Goal: Information Seeking & Learning: Learn about a topic

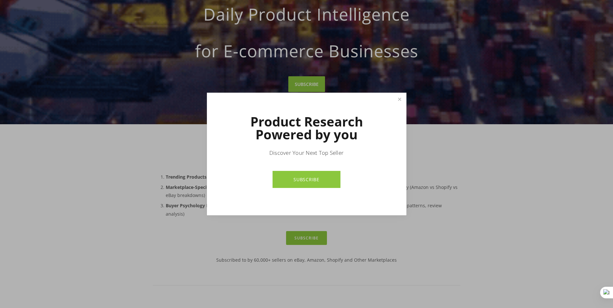
scroll to position [174, 0]
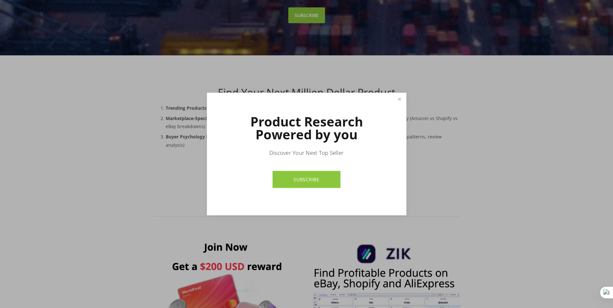
click at [406, 96] on div "Product Research Powered by you Discover Your Next Top Seller SUBSCRIBE" at bounding box center [306, 154] width 199 height 123
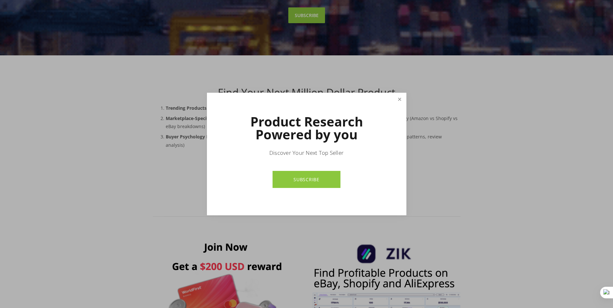
click at [399, 98] on link "Close" at bounding box center [399, 99] width 11 height 11
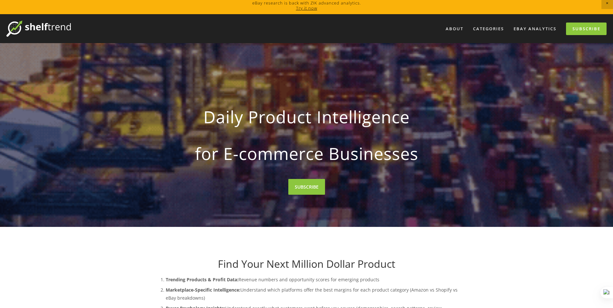
scroll to position [0, 0]
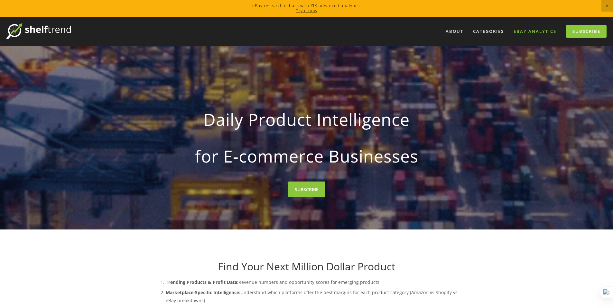
click at [536, 29] on link "eBay Analytics" at bounding box center [534, 31] width 51 height 11
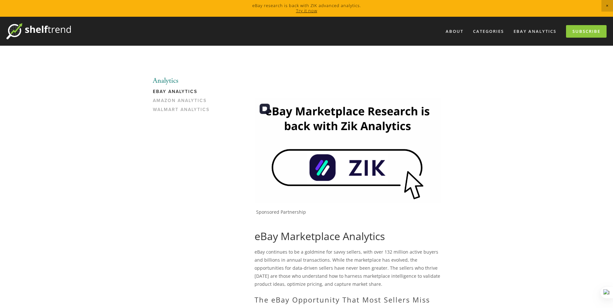
click at [358, 171] on img at bounding box center [347, 150] width 186 height 105
click at [288, 104] on icon at bounding box center [288, 103] width 3 height 3
click at [295, 113] on span "Disable on this site" at bounding box center [313, 112] width 38 height 5
